Goal: Information Seeking & Learning: Understand process/instructions

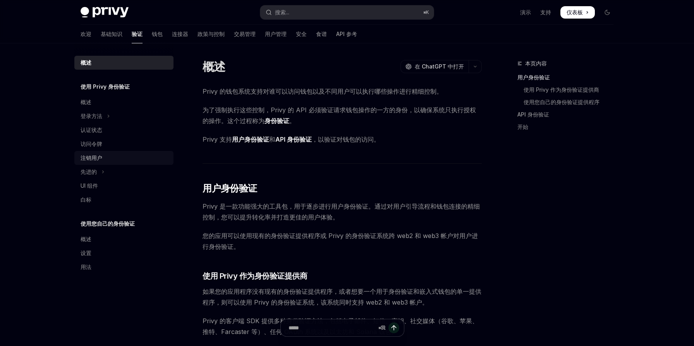
click at [102, 160] on div "注销用户" at bounding box center [125, 157] width 88 height 9
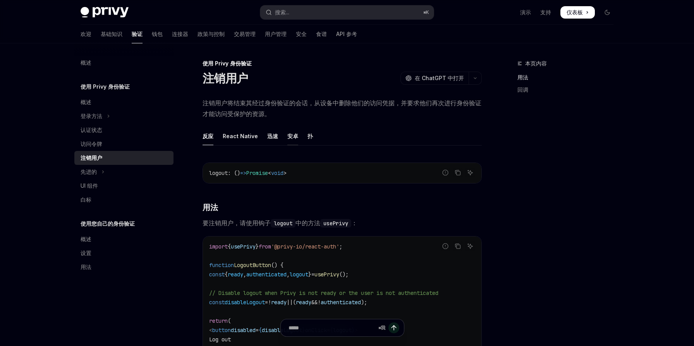
click at [289, 138] on font "安卓" at bounding box center [293, 136] width 11 height 7
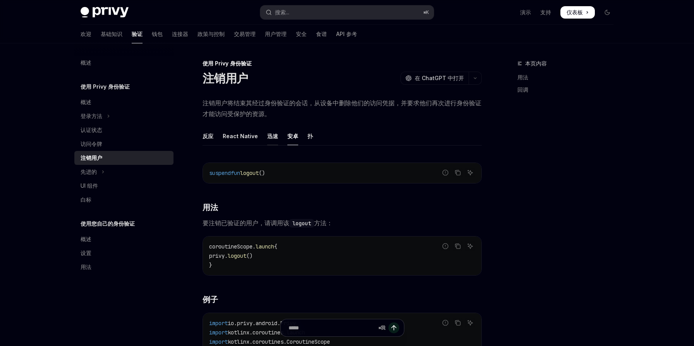
click at [269, 138] on font "迅速" at bounding box center [272, 136] width 11 height 7
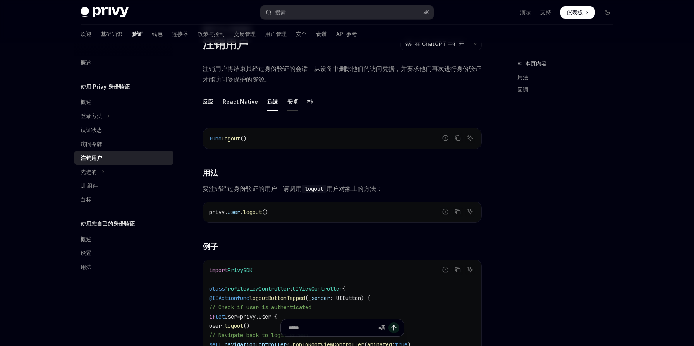
scroll to position [33, 0]
click at [289, 104] on font "安卓" at bounding box center [293, 103] width 11 height 7
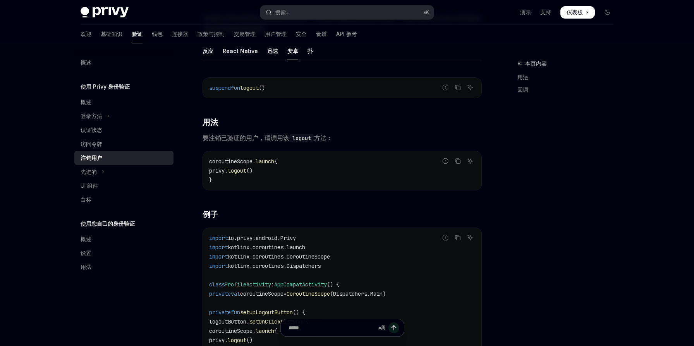
scroll to position [63, 0]
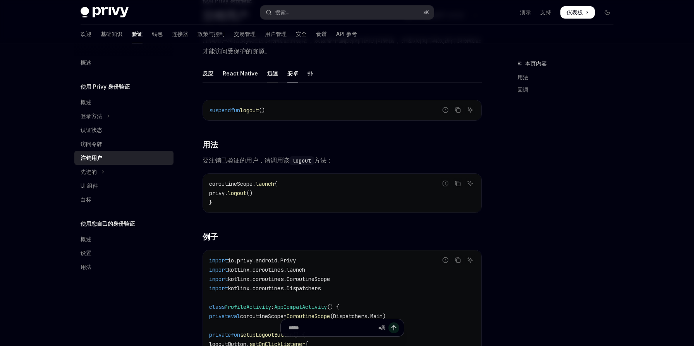
click at [270, 74] on font "迅速" at bounding box center [272, 73] width 11 height 7
type textarea "*"
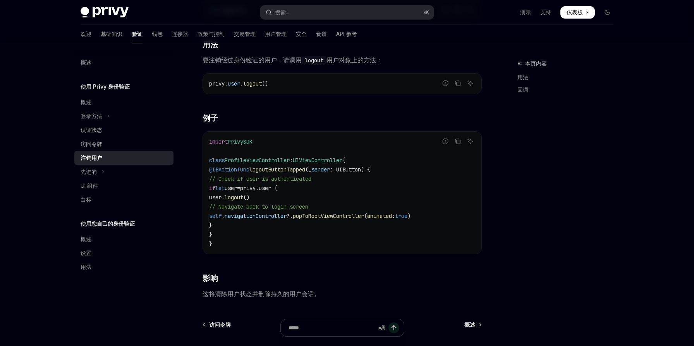
scroll to position [167, 0]
